Goal: Task Accomplishment & Management: Manage account settings

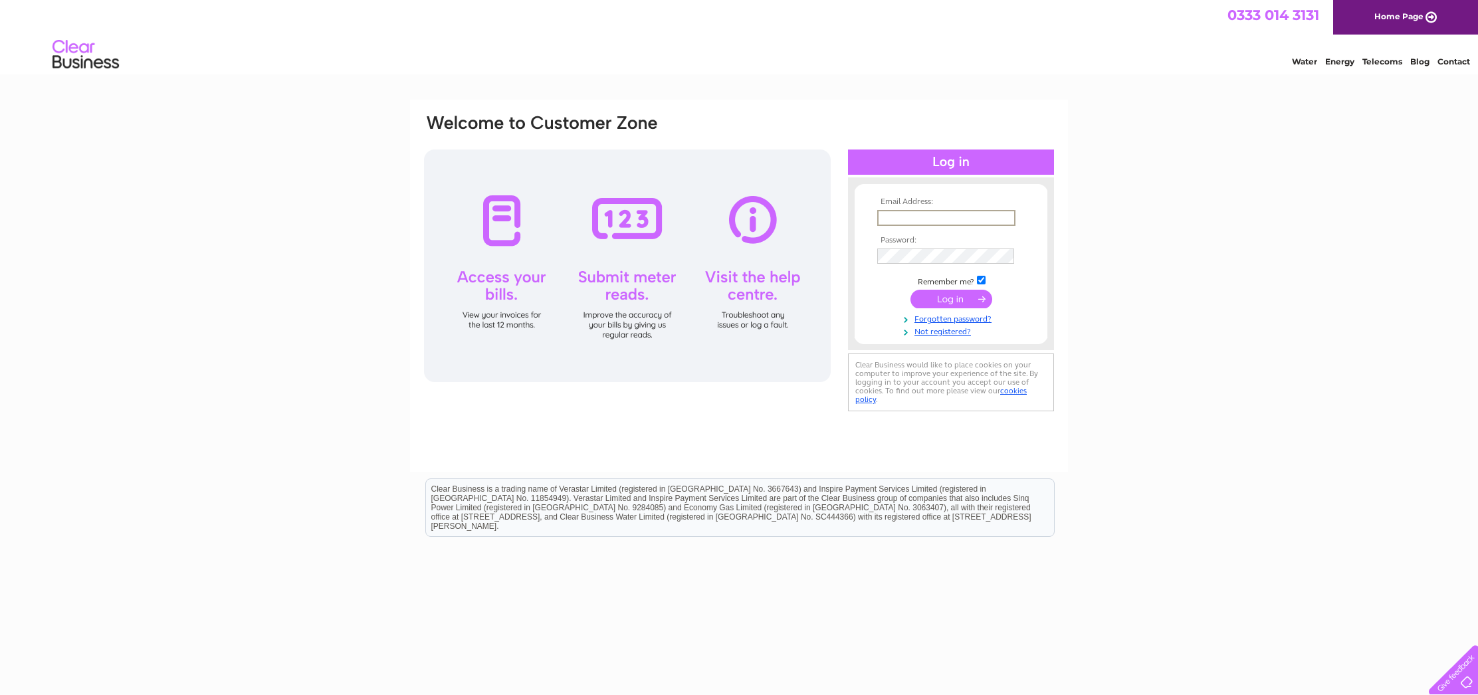
type input "[EMAIL_ADDRESS][DOMAIN_NAME]"
click at [948, 296] on input "submit" at bounding box center [952, 299] width 82 height 19
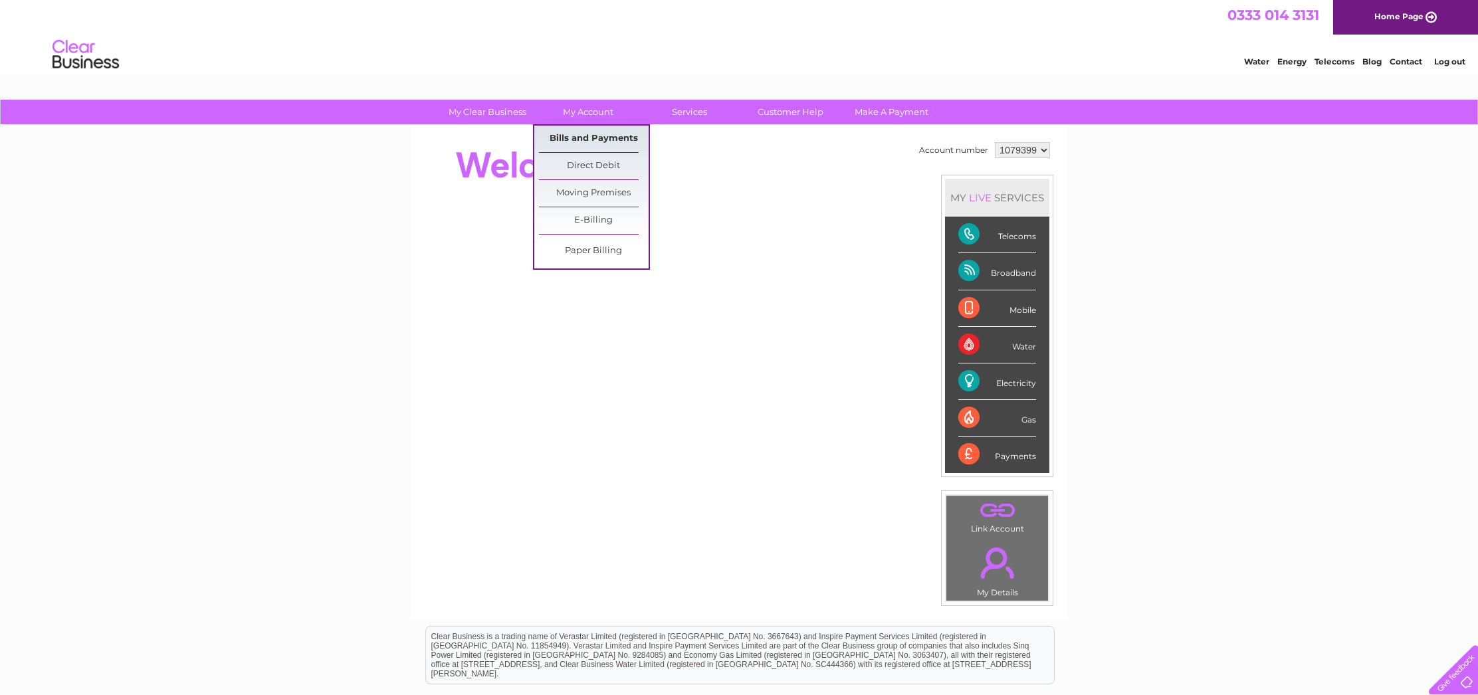
click at [589, 136] on link "Bills and Payments" at bounding box center [594, 139] width 110 height 27
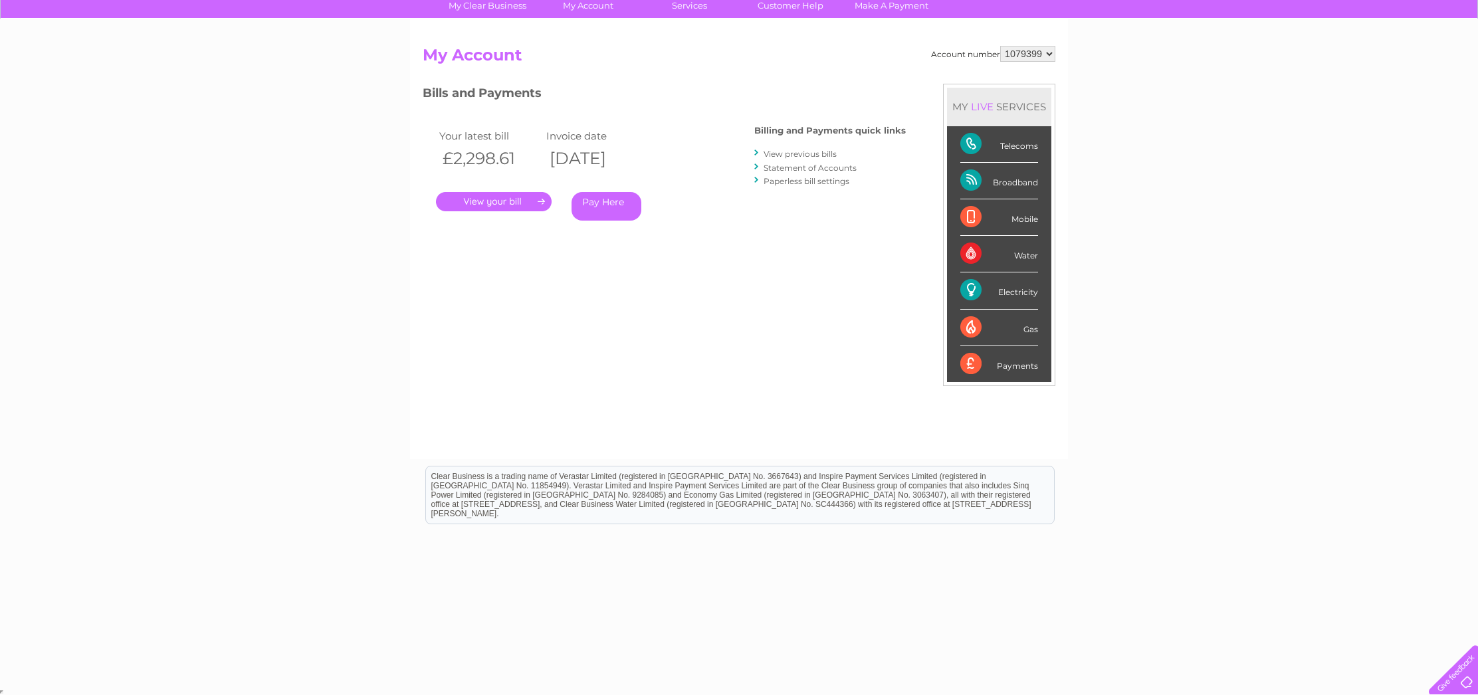
scroll to position [106, 0]
click at [497, 205] on link "." at bounding box center [494, 202] width 116 height 19
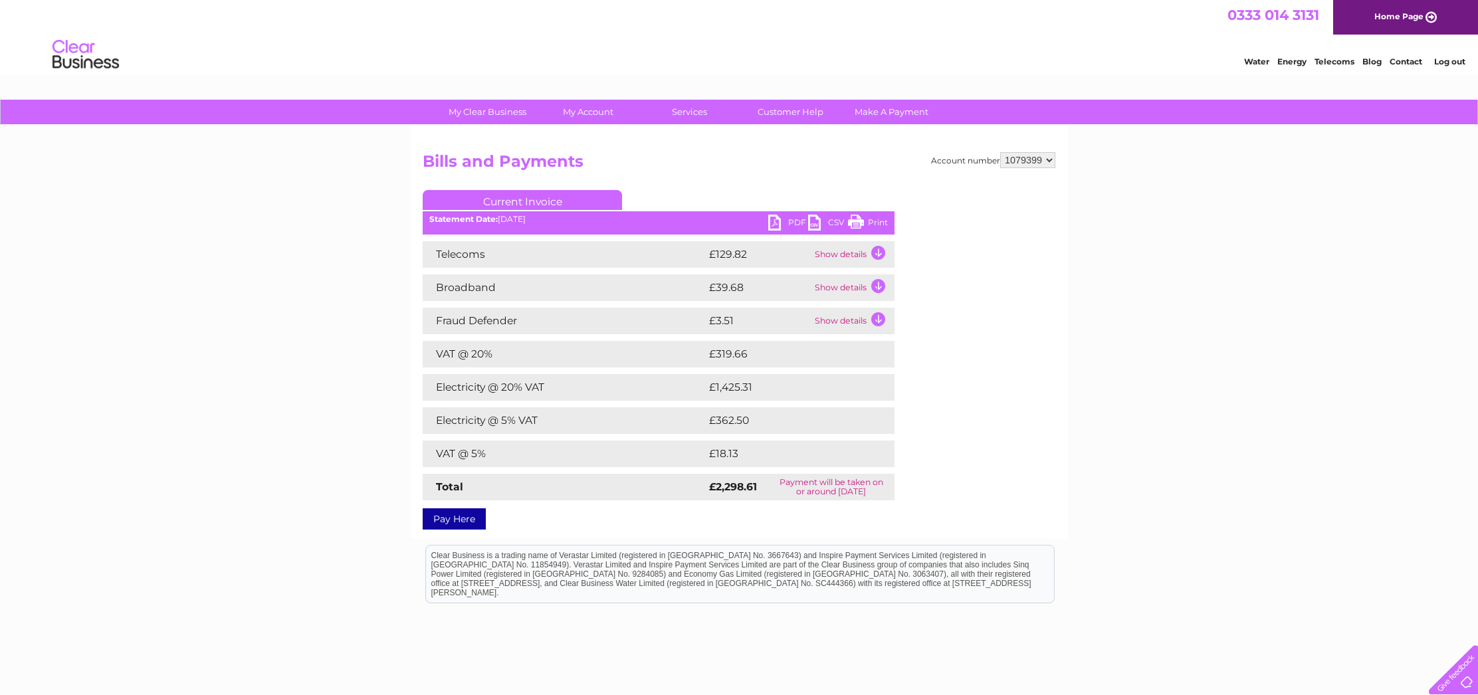
click at [783, 219] on link "PDF" at bounding box center [788, 224] width 40 height 19
click at [1452, 62] on link "Log out" at bounding box center [1449, 61] width 31 height 10
